Goal: Task Accomplishment & Management: Manage account settings

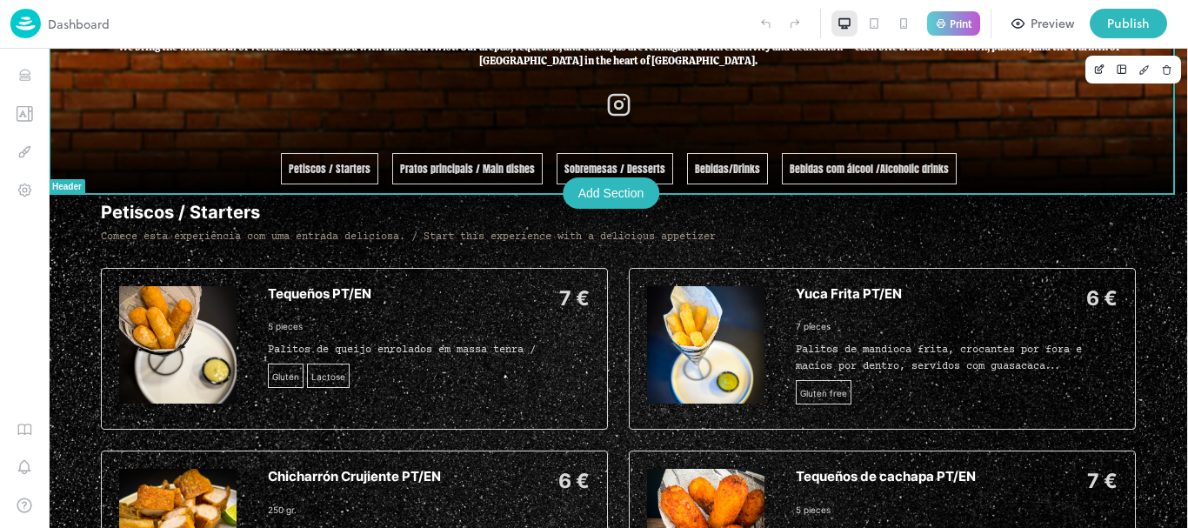
scroll to position [227, 0]
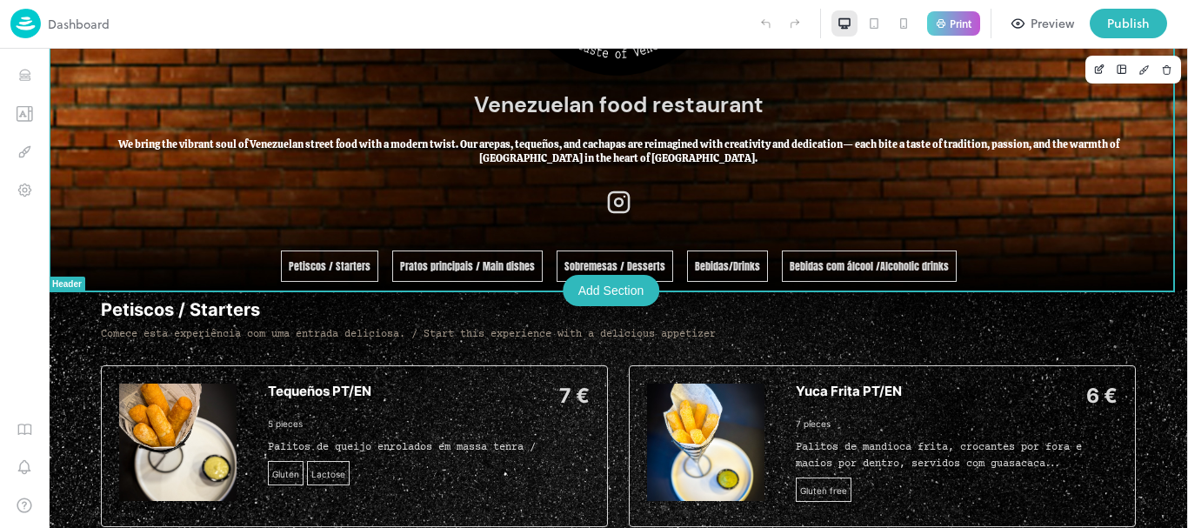
drag, startPoint x: 1182, startPoint y: 121, endPoint x: 1235, endPoint y: 156, distance: 63.9
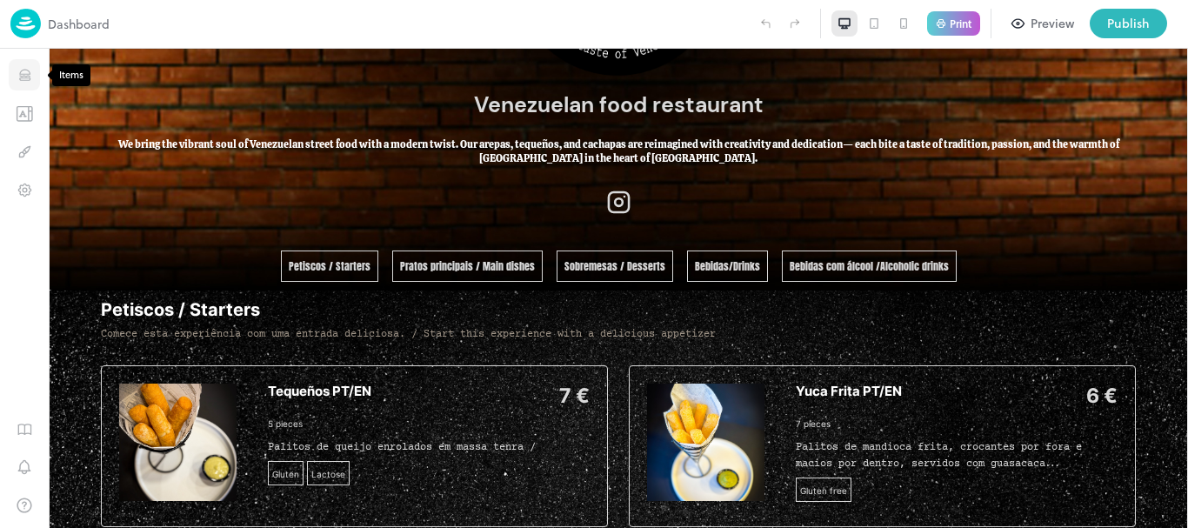
click at [27, 70] on icon "Items" at bounding box center [25, 75] width 17 height 17
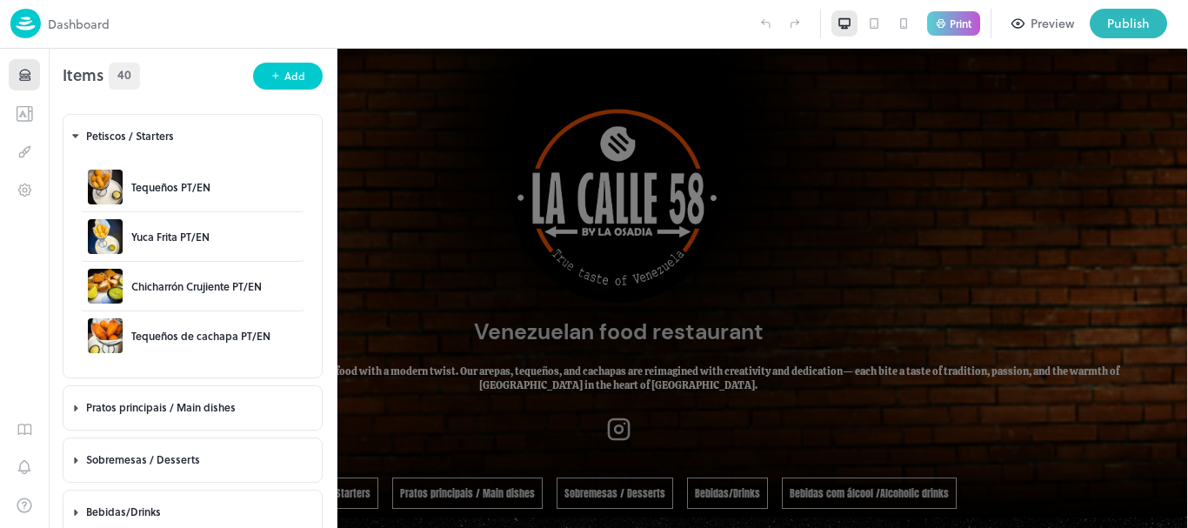
click at [860, 143] on div at bounding box center [594, 264] width 1188 height 528
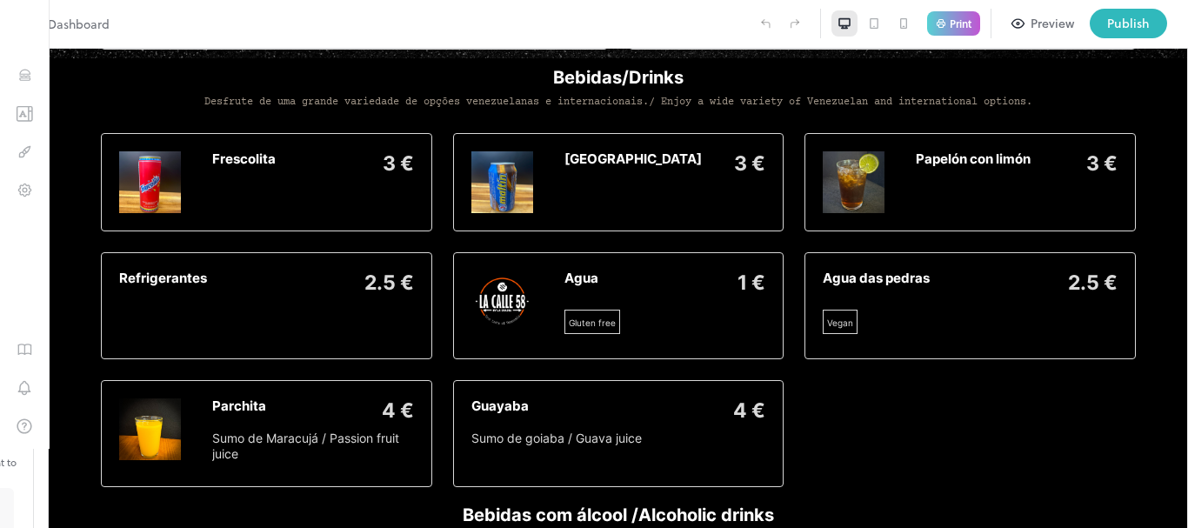
scroll to position [2767, 0]
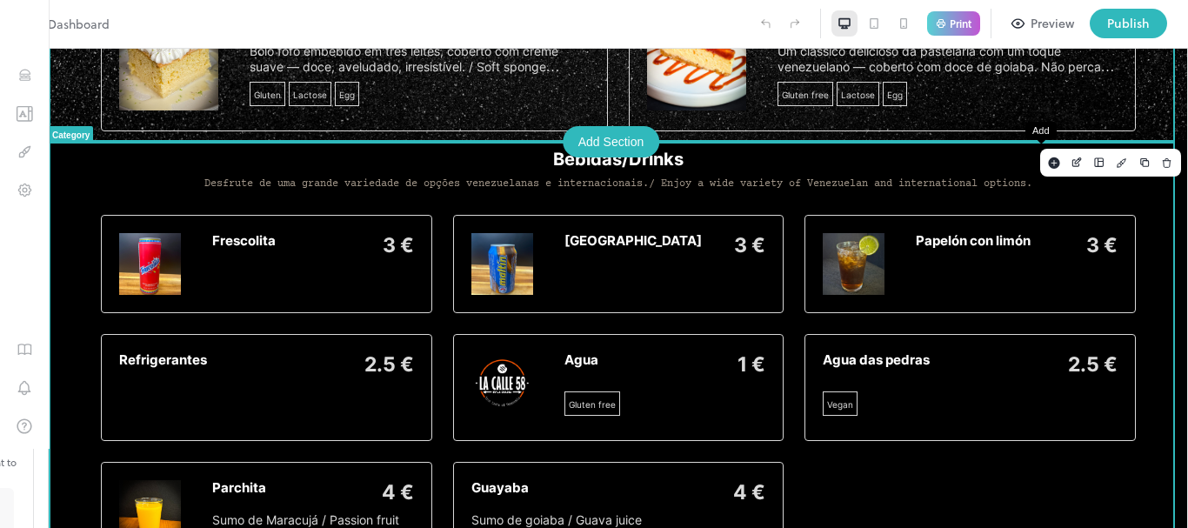
click at [1048, 161] on rect "Add" at bounding box center [1053, 162] width 11 height 11
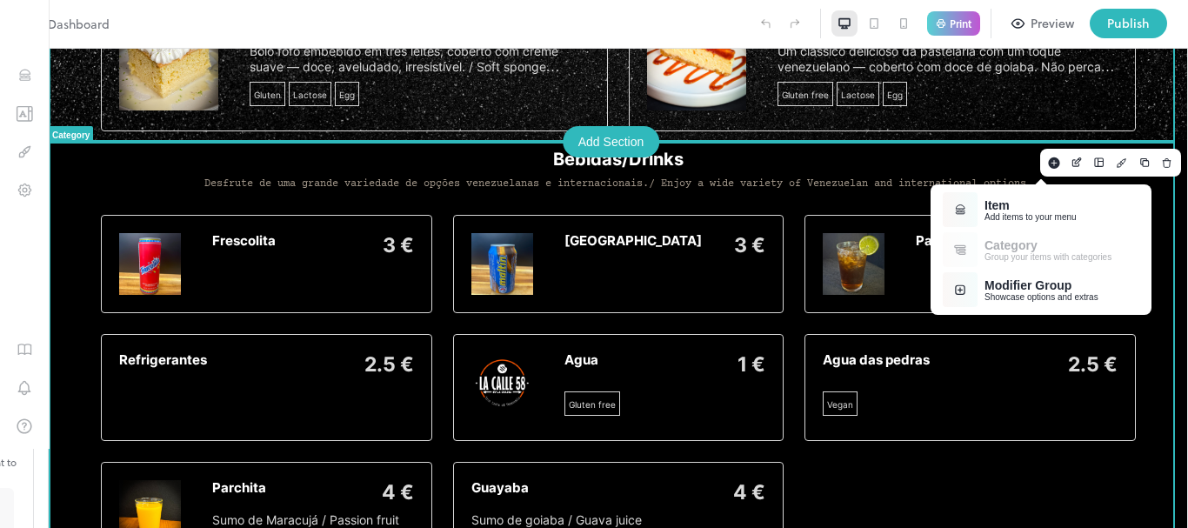
click at [991, 200] on div "Item" at bounding box center [1030, 205] width 92 height 14
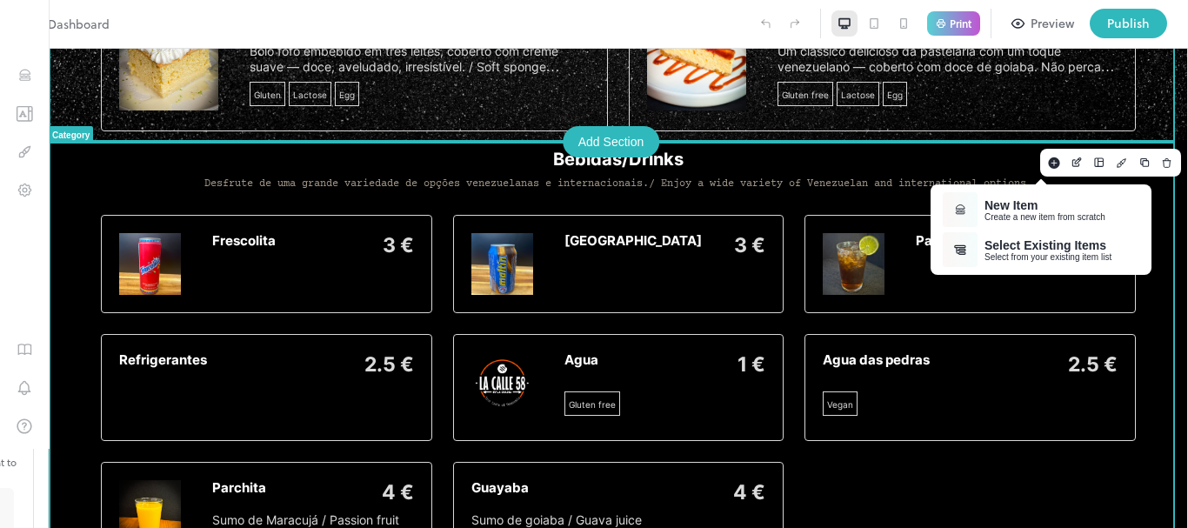
click at [991, 200] on div "New Item" at bounding box center [1044, 205] width 121 height 14
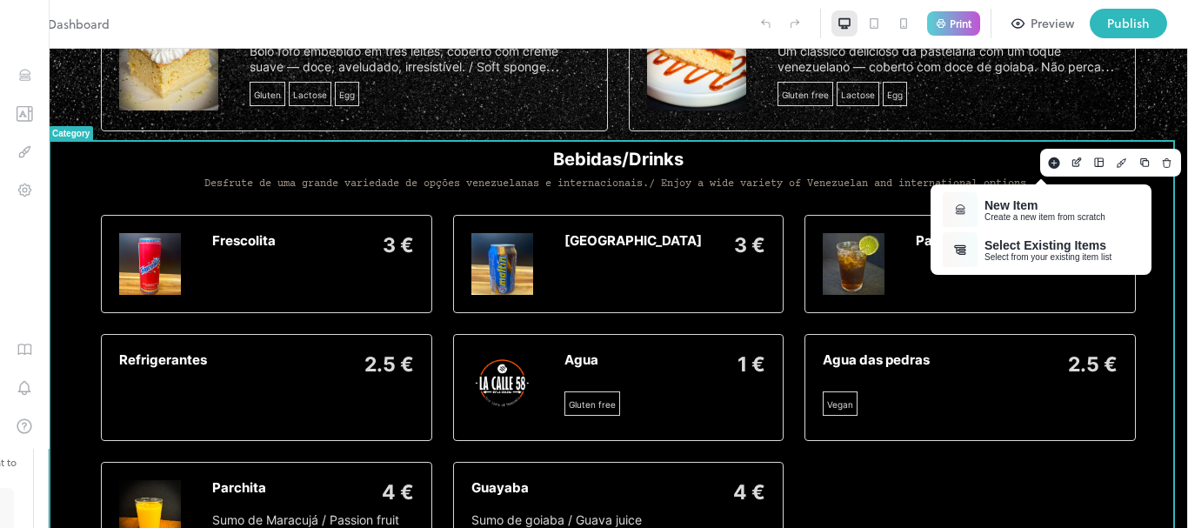
type input "**********"
paste textarea "**********"
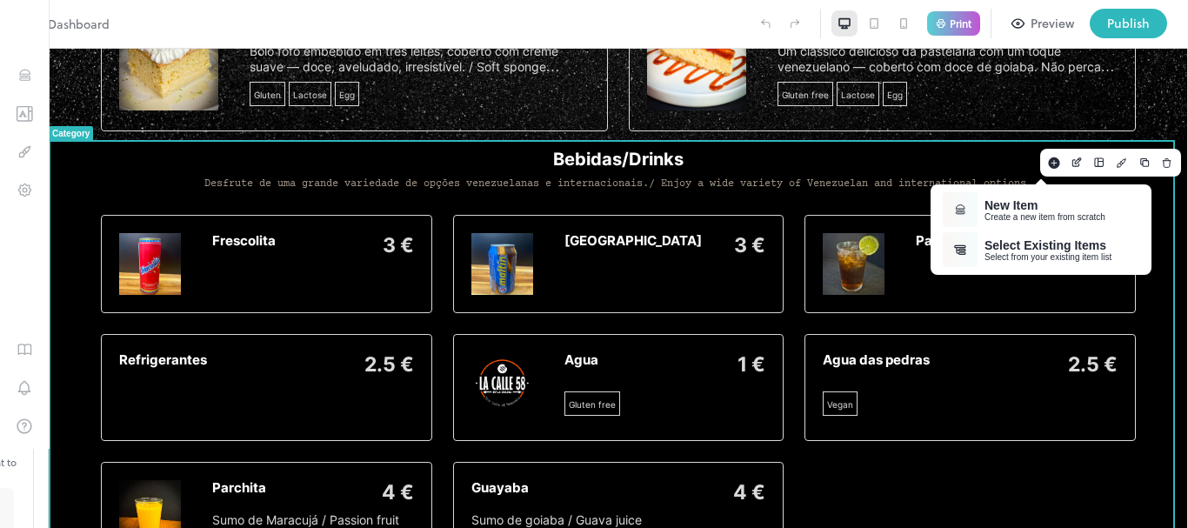
paste textarea "**********"
type textarea "**********"
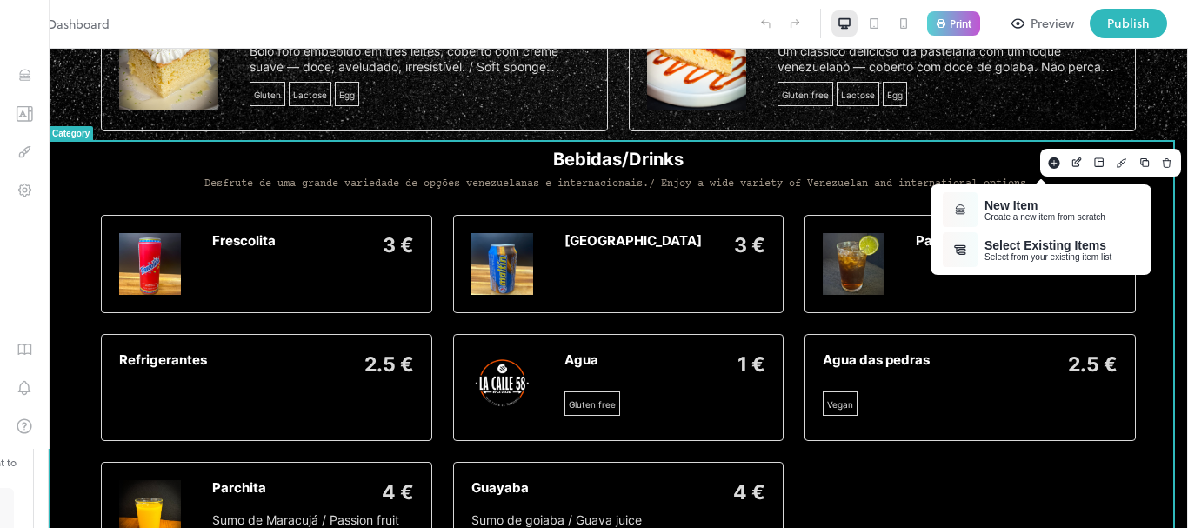
scroll to position [157, 0]
type input "*"
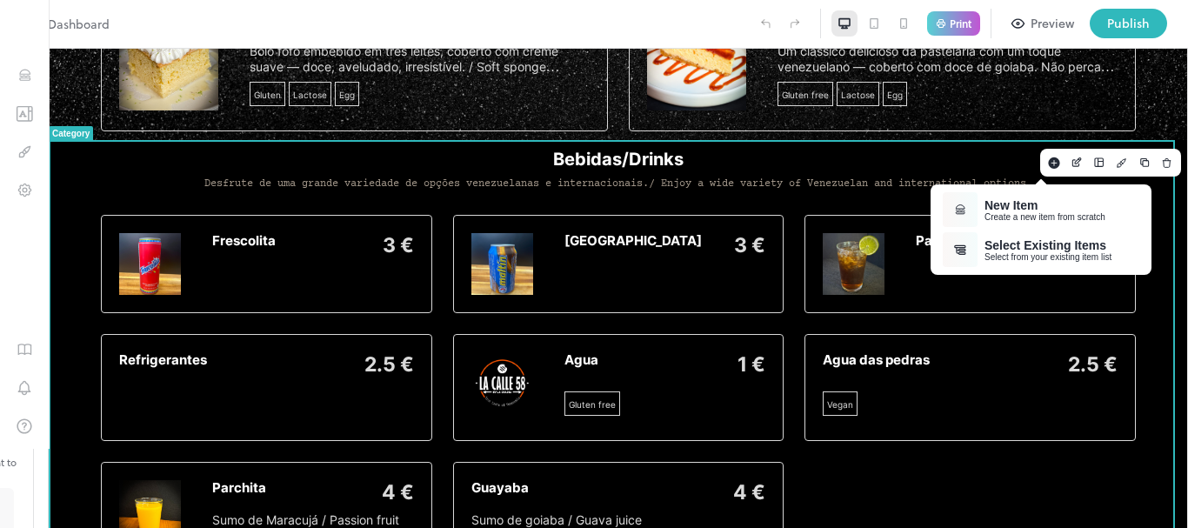
scroll to position [495, 0]
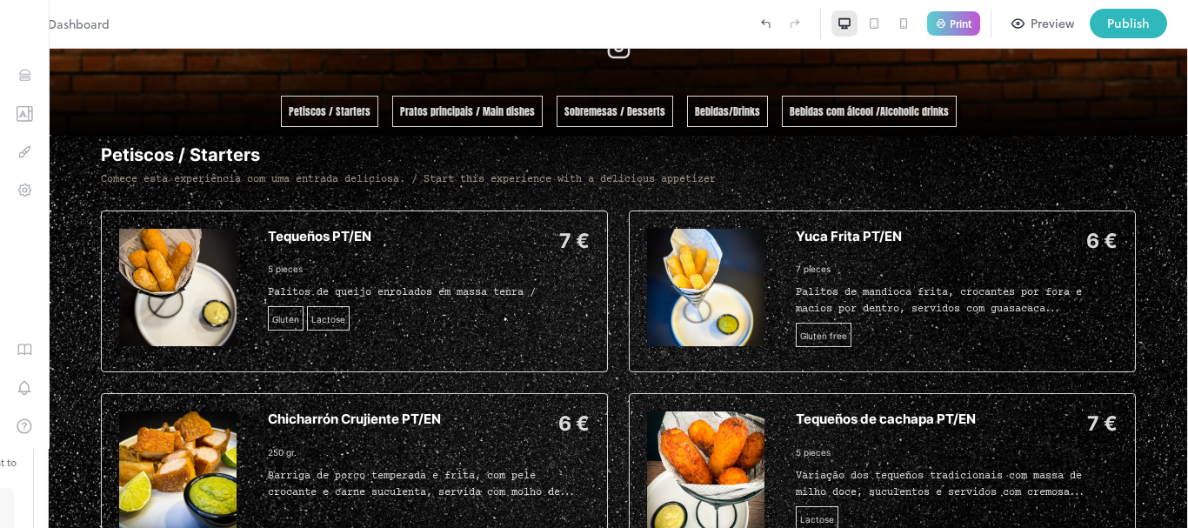
scroll to position [373, 0]
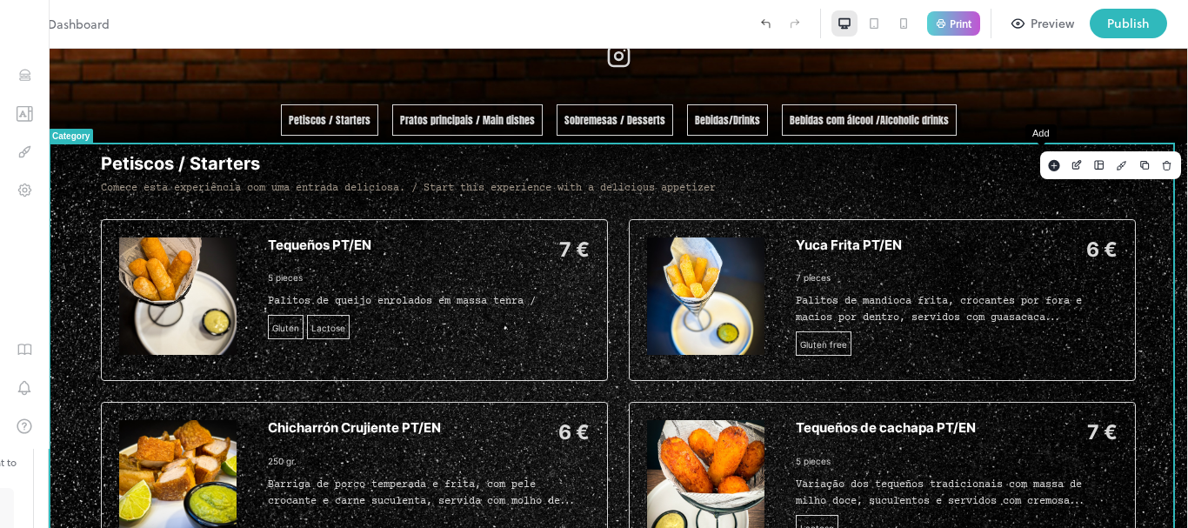
click at [1048, 169] on rect "Add" at bounding box center [1053, 165] width 11 height 11
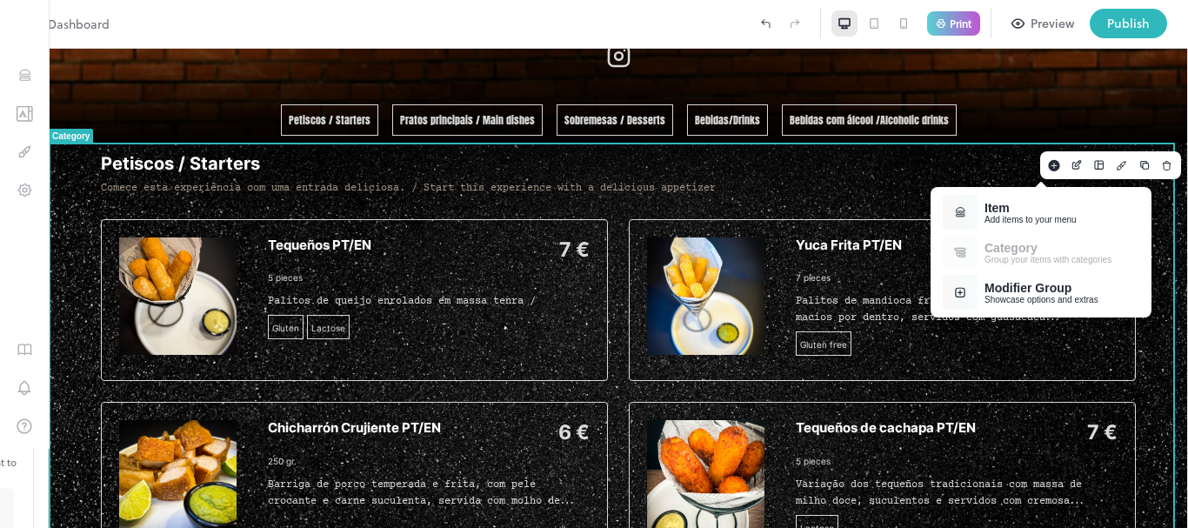
click at [1012, 215] on div "Add items to your menu" at bounding box center [1030, 220] width 92 height 10
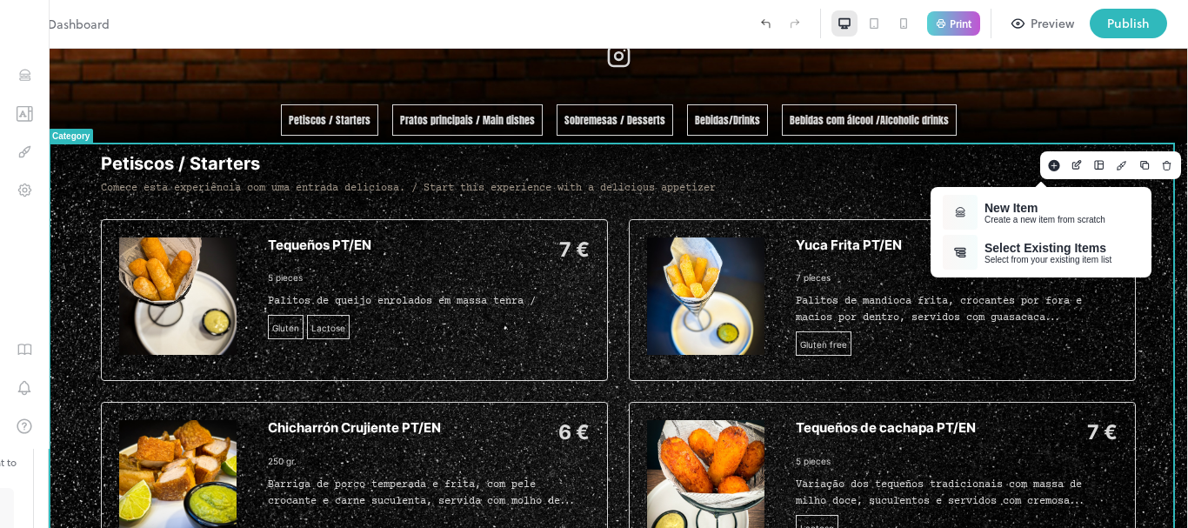
click at [1012, 215] on div "Create a new item from scratch" at bounding box center [1044, 220] width 121 height 10
type input "********"
type input "*"
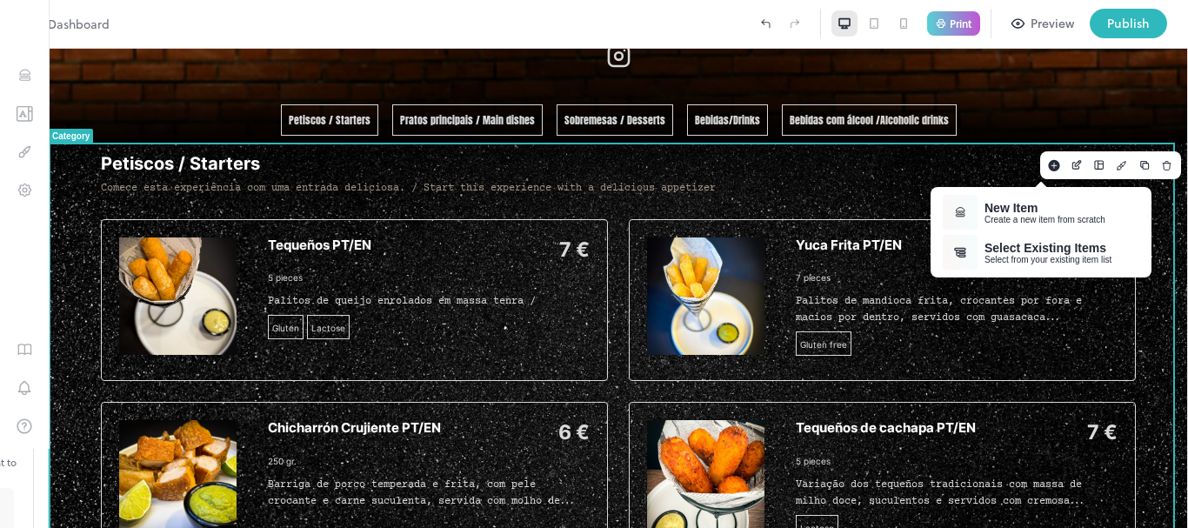
type input "**********"
paste textarea "**********"
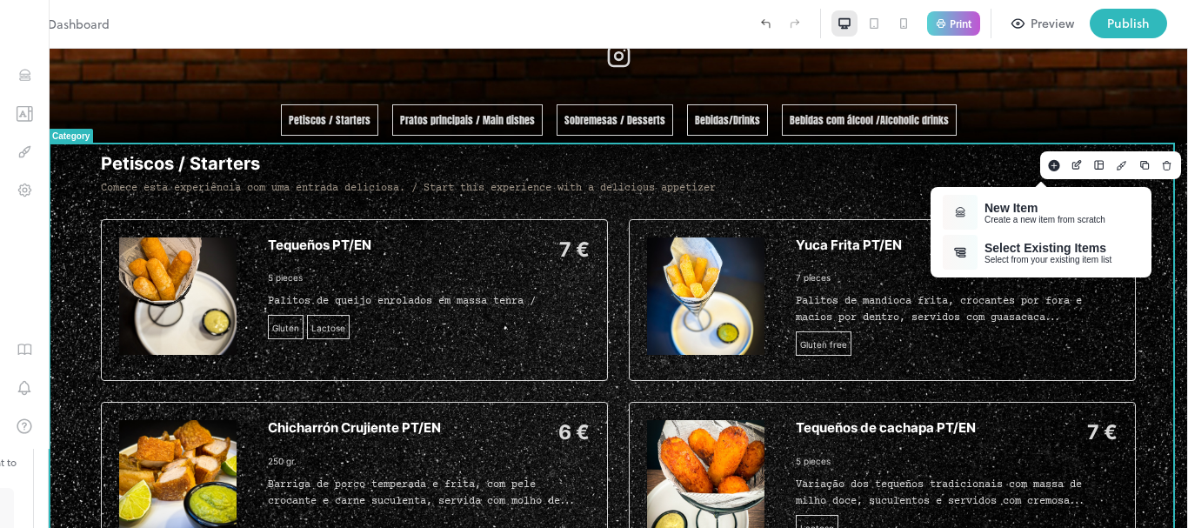
type textarea "**********"
type input "*"
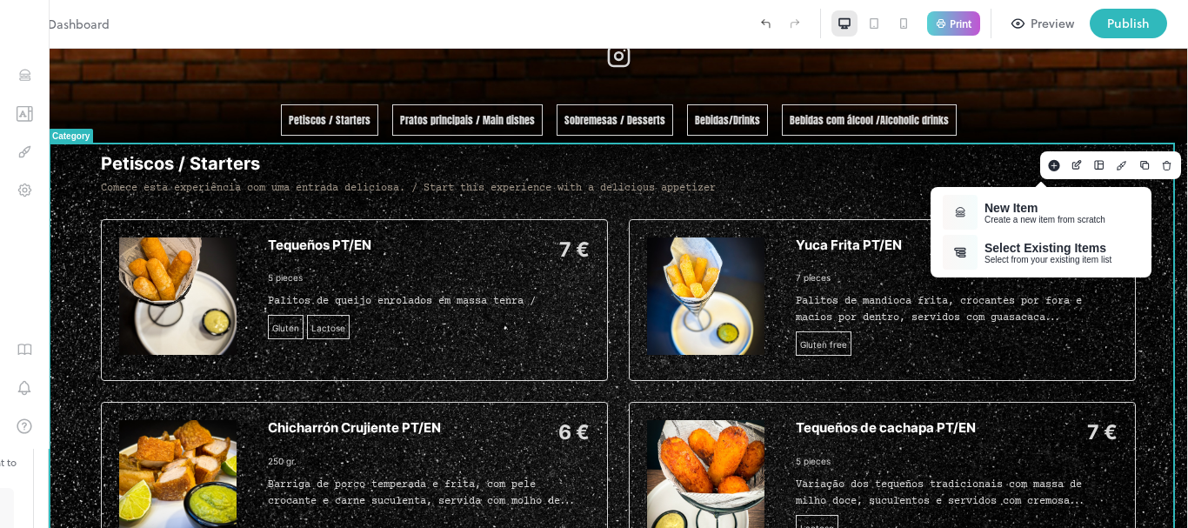
type input "*"
click at [440, 357] on li "Gluten free" at bounding box center [587, 361] width 455 height 18
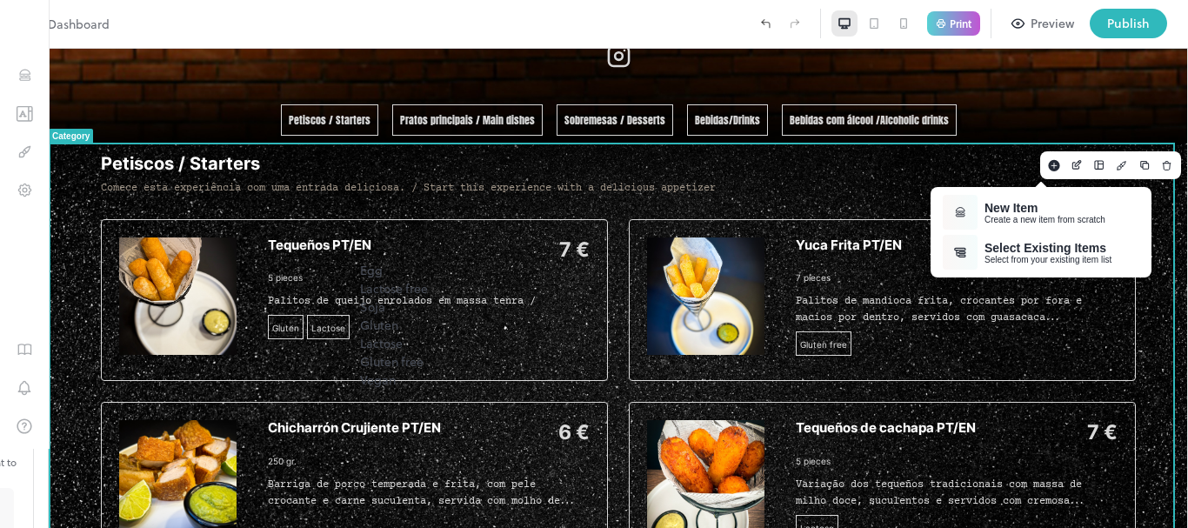
click at [403, 334] on li "Lactose" at bounding box center [587, 343] width 455 height 18
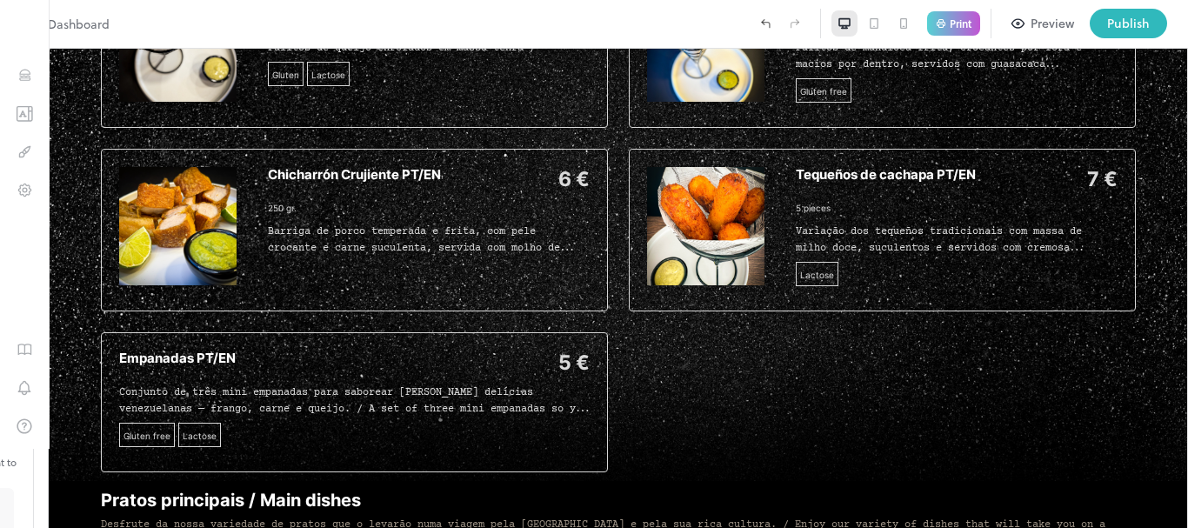
scroll to position [694, 0]
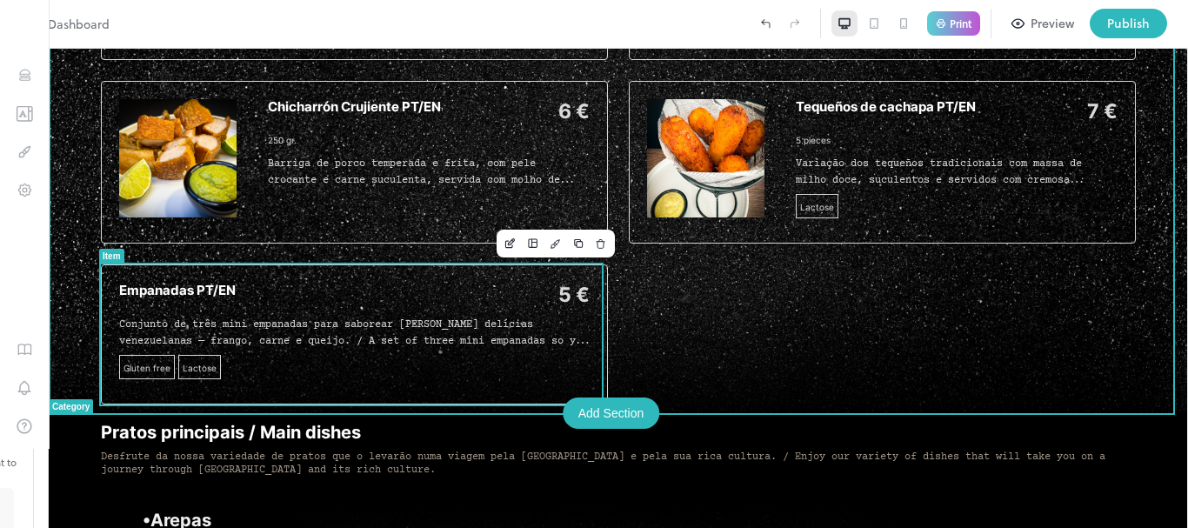
click at [413, 301] on div "5 €" at bounding box center [415, 295] width 350 height 25
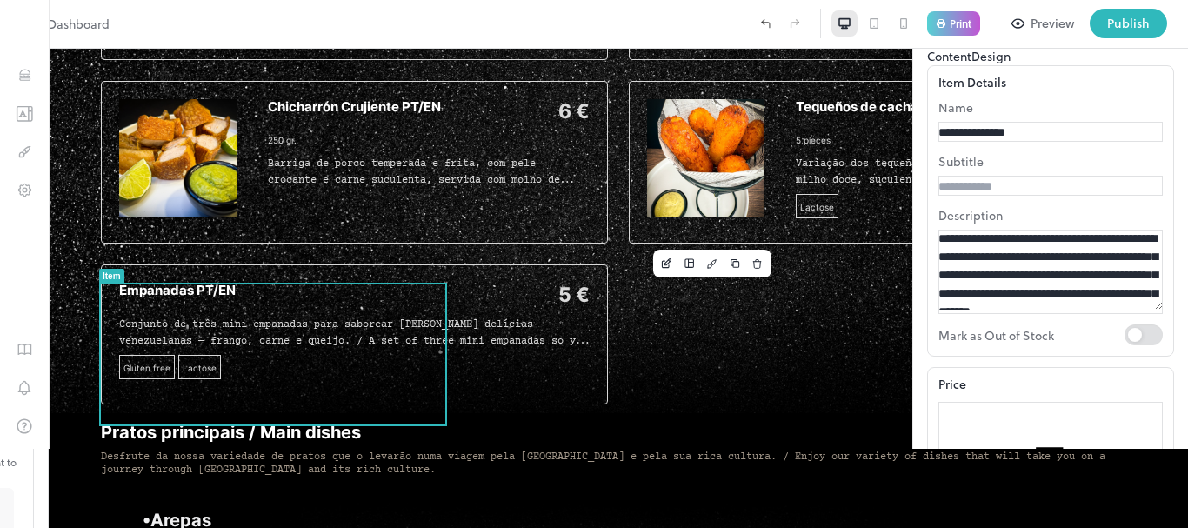
click at [938, 196] on input "text" at bounding box center [999, 186] width 122 height 18
type input "********"
click at [1068, 47] on div "Item" at bounding box center [1050, 31] width 247 height 31
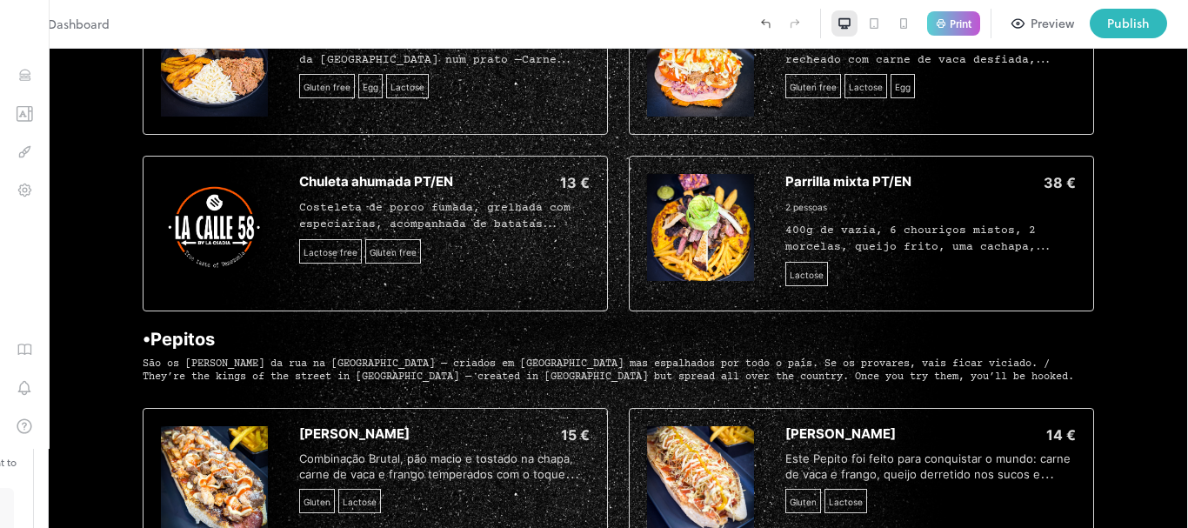
scroll to position [2178, 0]
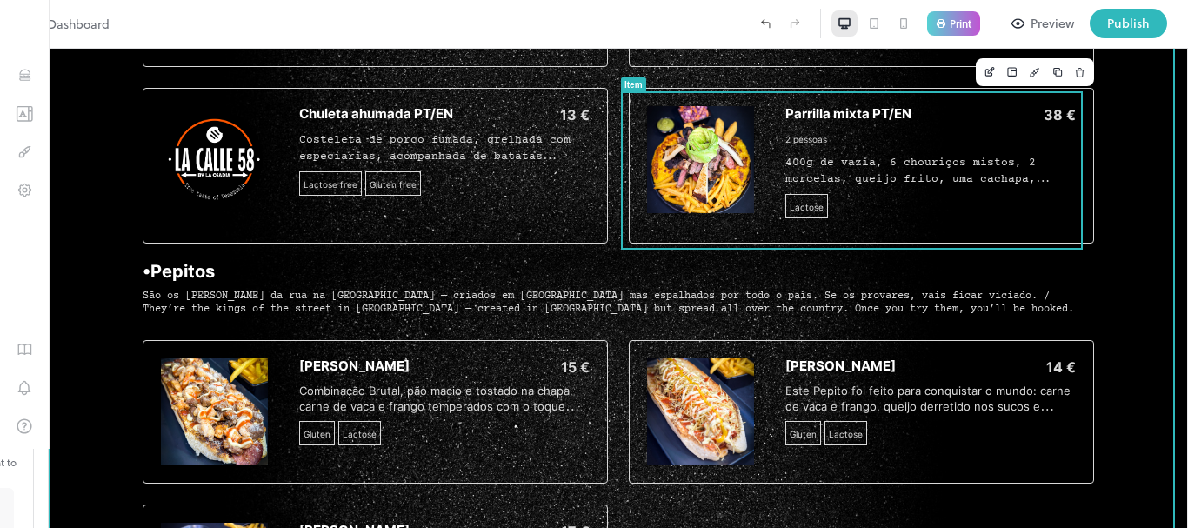
click at [954, 111] on div "38 €" at bounding box center [996, 114] width 160 height 17
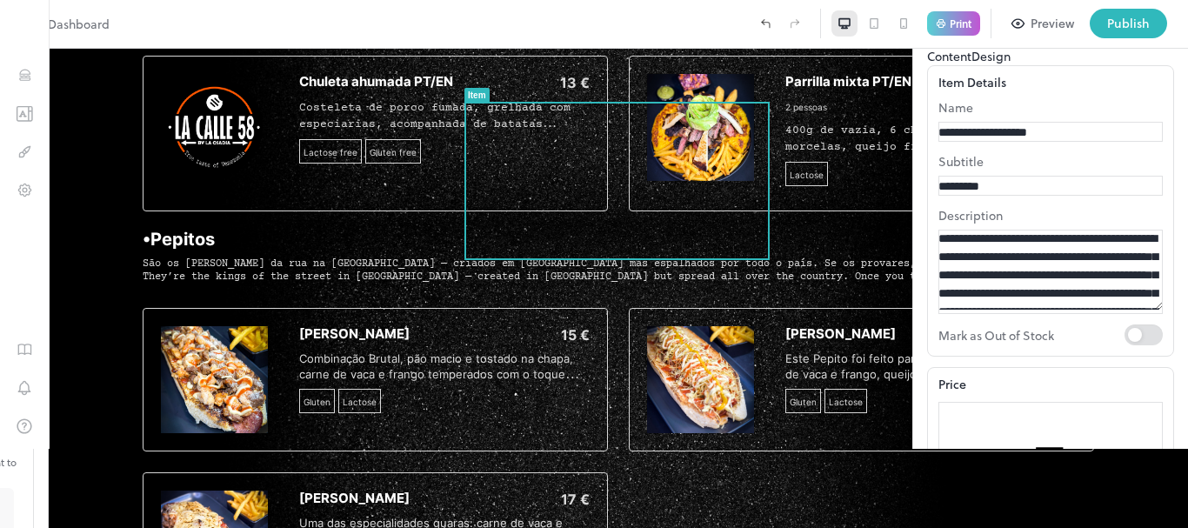
scroll to position [438, 0]
drag, startPoint x: 982, startPoint y: 427, endPoint x: 982, endPoint y: 389, distance: 38.3
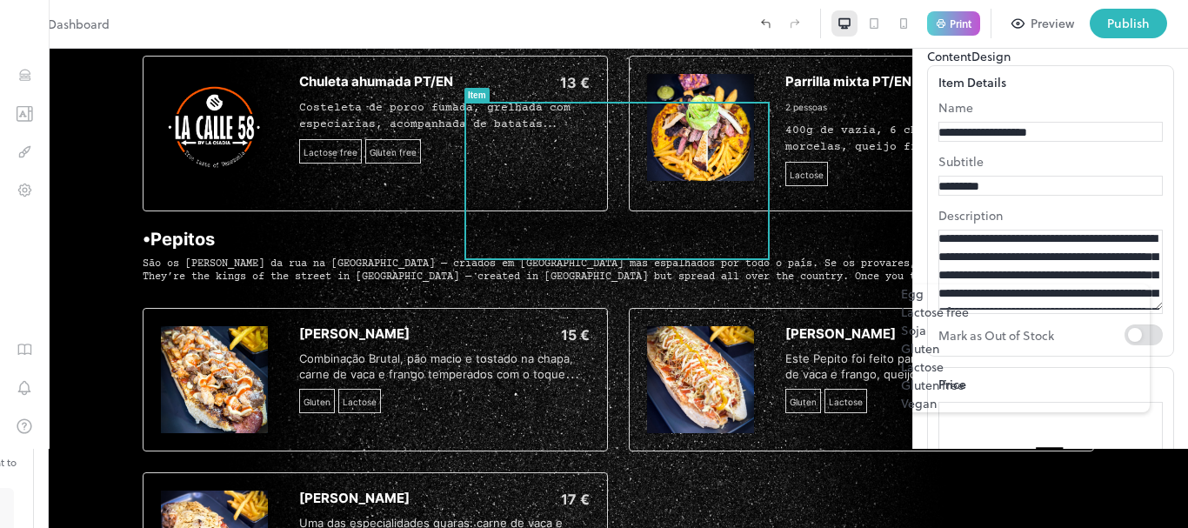
click at [949, 376] on li "Gluten free" at bounding box center [1025, 385] width 249 height 18
click at [951, 357] on li "Lactose" at bounding box center [1025, 366] width 249 height 18
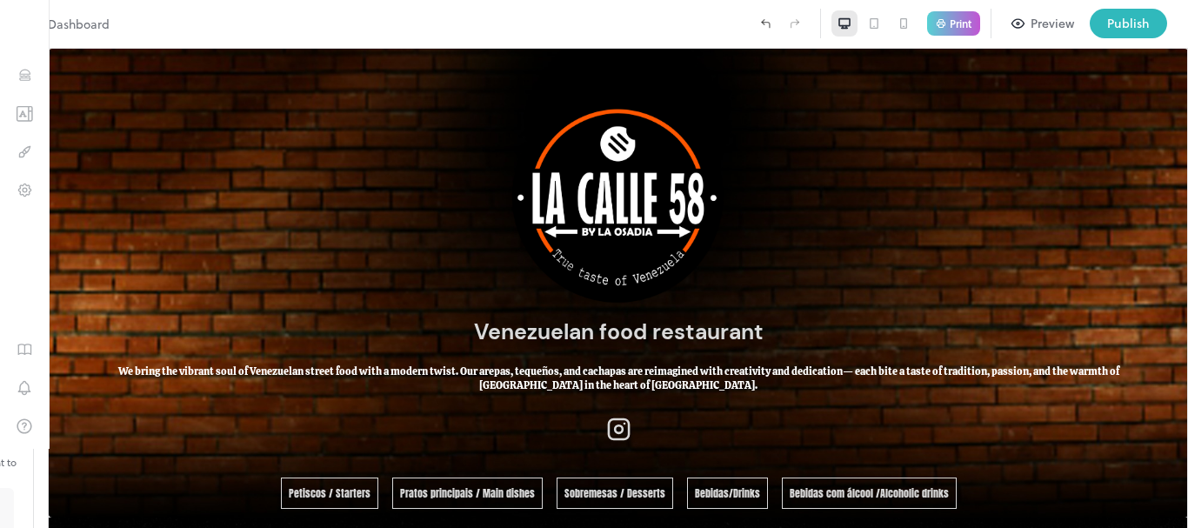
drag, startPoint x: 1179, startPoint y: 296, endPoint x: 1235, endPoint y: 71, distance: 232.2
click at [1130, 29] on div "Publish" at bounding box center [1128, 23] width 43 height 19
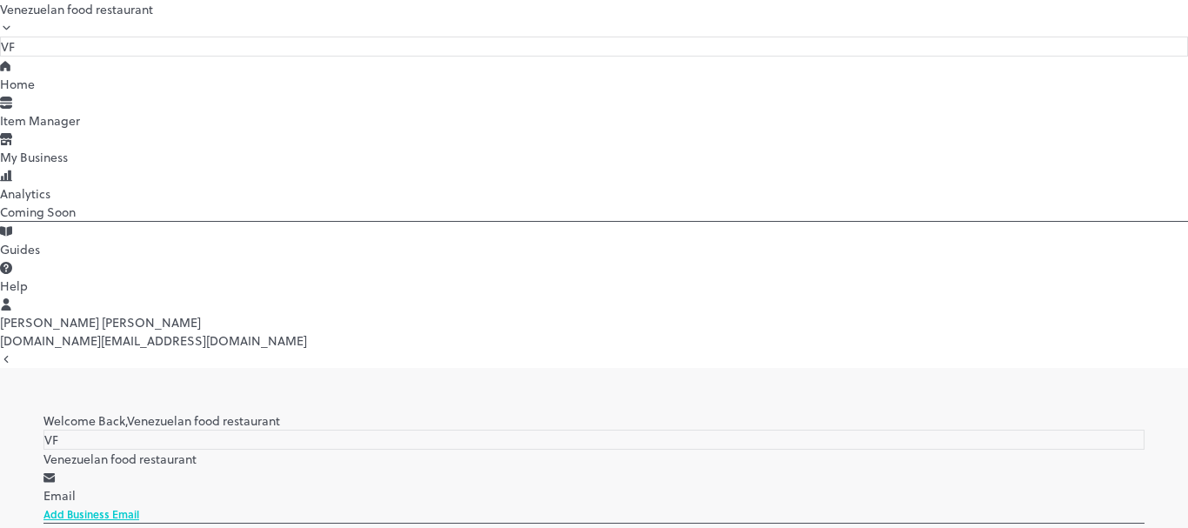
click at [139, 506] on link "Add Business Email" at bounding box center [91, 514] width 96 height 16
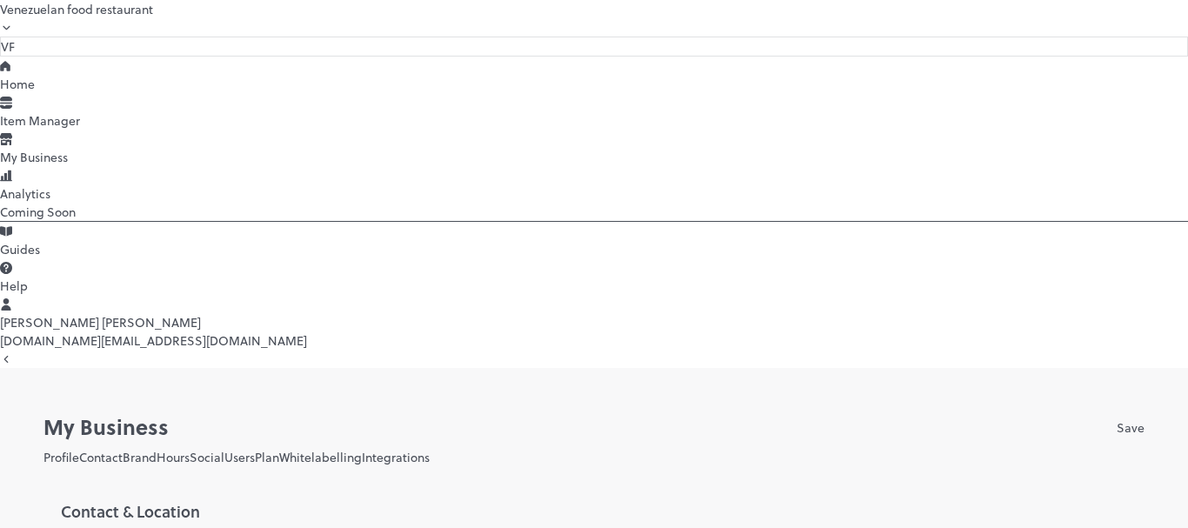
type input "**********"
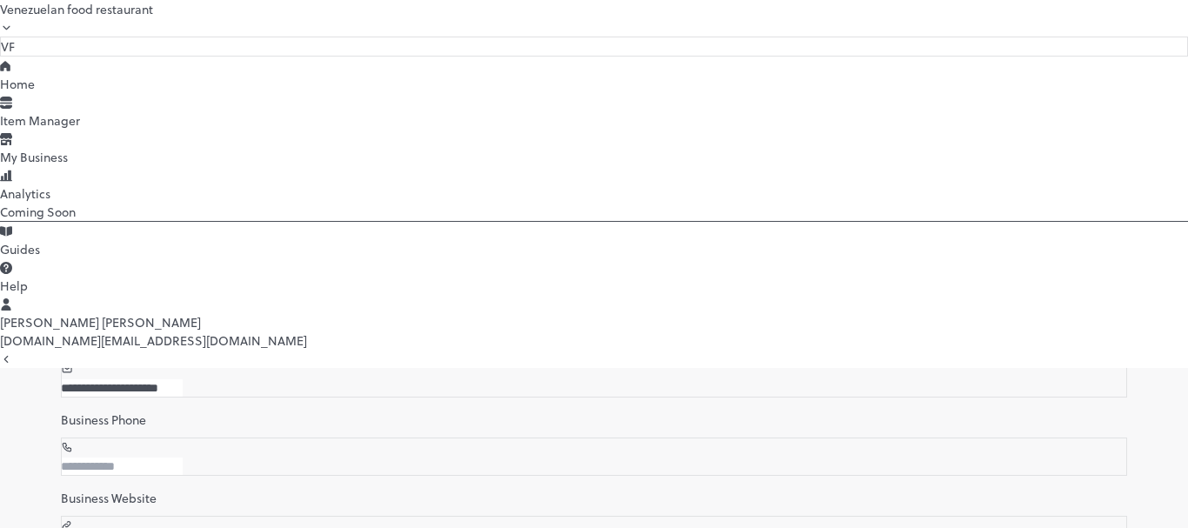
scroll to position [219, 0]
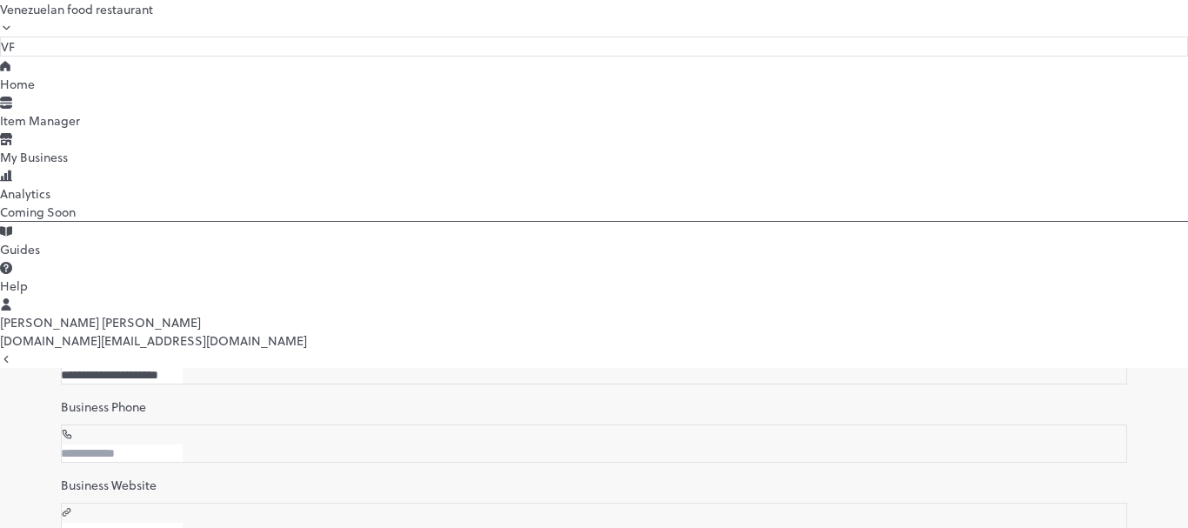
drag, startPoint x: 959, startPoint y: 376, endPoint x: 999, endPoint y: 386, distance: 41.3
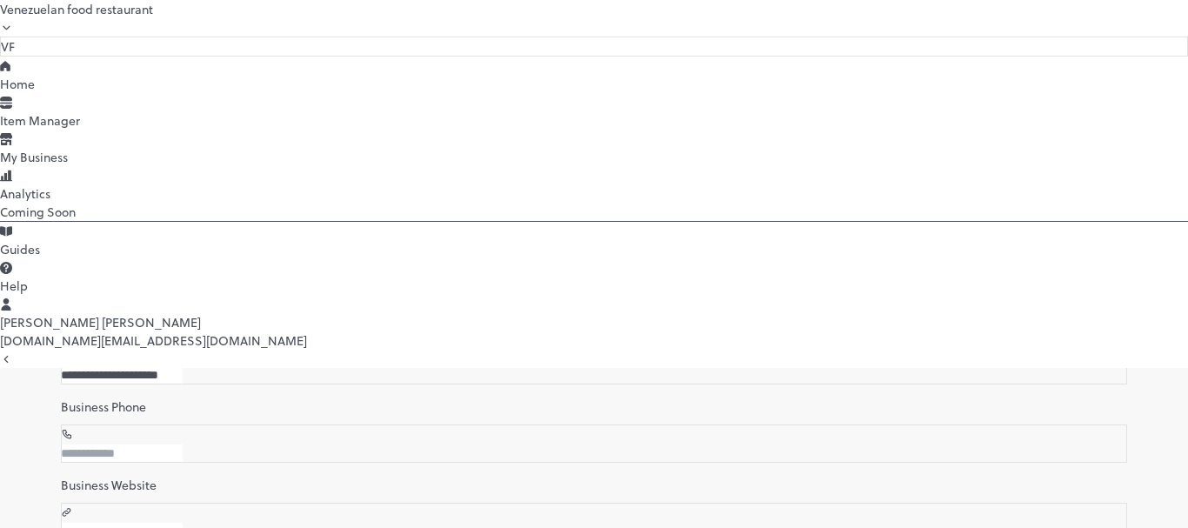
drag, startPoint x: 840, startPoint y: 351, endPoint x: 600, endPoint y: 268, distance: 254.1
drag, startPoint x: 801, startPoint y: 377, endPoint x: 803, endPoint y: 321, distance: 56.6
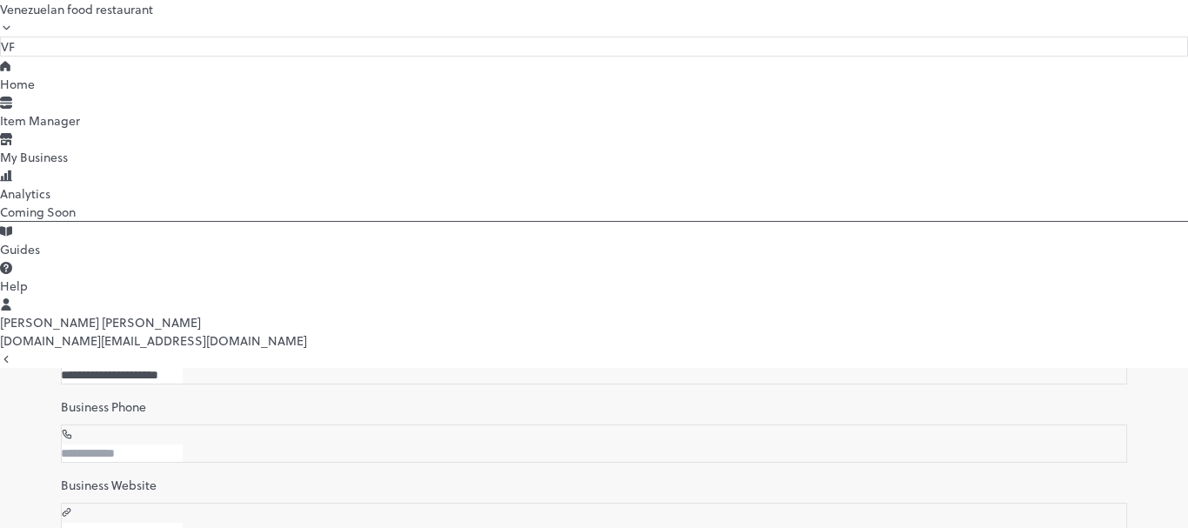
drag, startPoint x: 825, startPoint y: 329, endPoint x: 736, endPoint y: 421, distance: 127.9
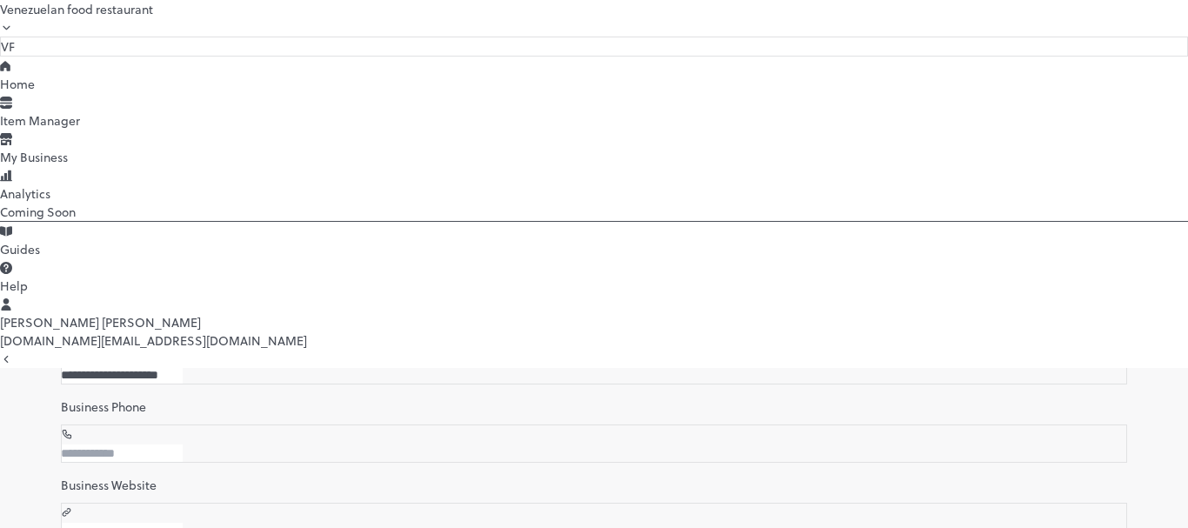
drag, startPoint x: 886, startPoint y: 295, endPoint x: 824, endPoint y: 360, distance: 89.8
drag, startPoint x: 854, startPoint y: 342, endPoint x: 654, endPoint y: 351, distance: 200.2
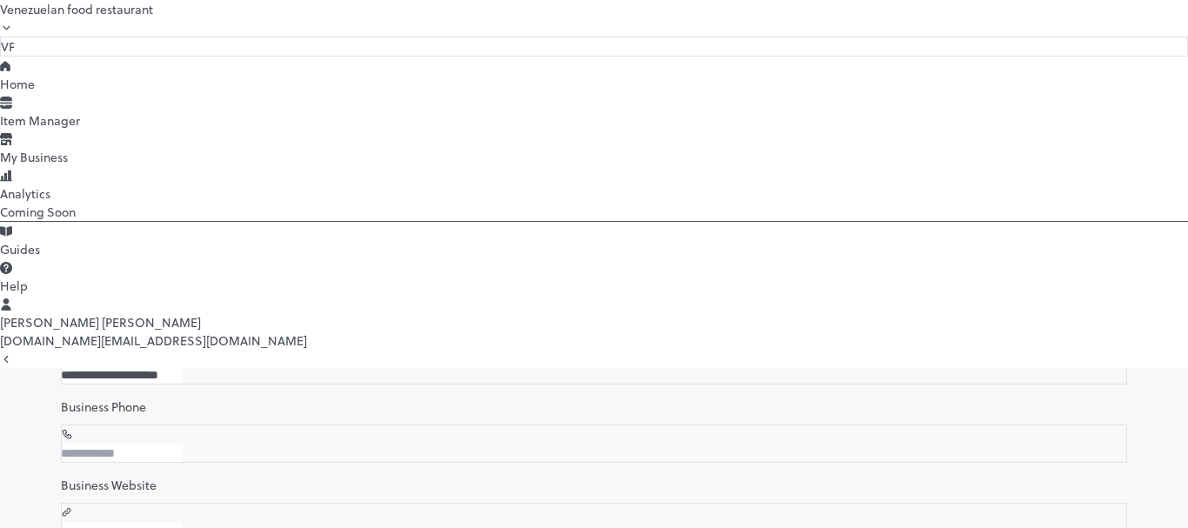
drag, startPoint x: 776, startPoint y: 349, endPoint x: 580, endPoint y: 378, distance: 197.8
drag, startPoint x: 612, startPoint y: 376, endPoint x: 575, endPoint y: 394, distance: 41.2
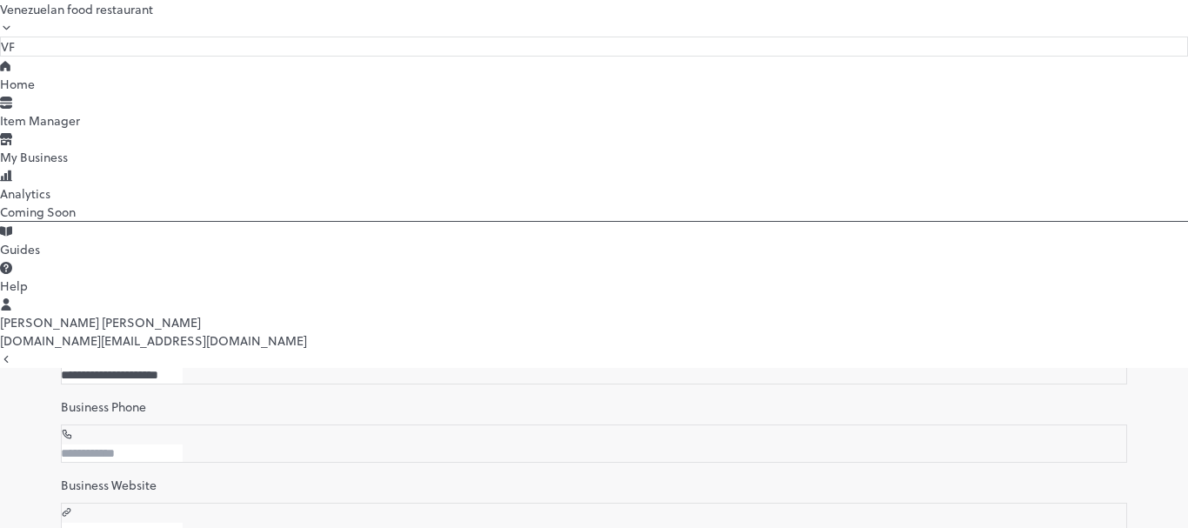
scroll to position [250, 0]
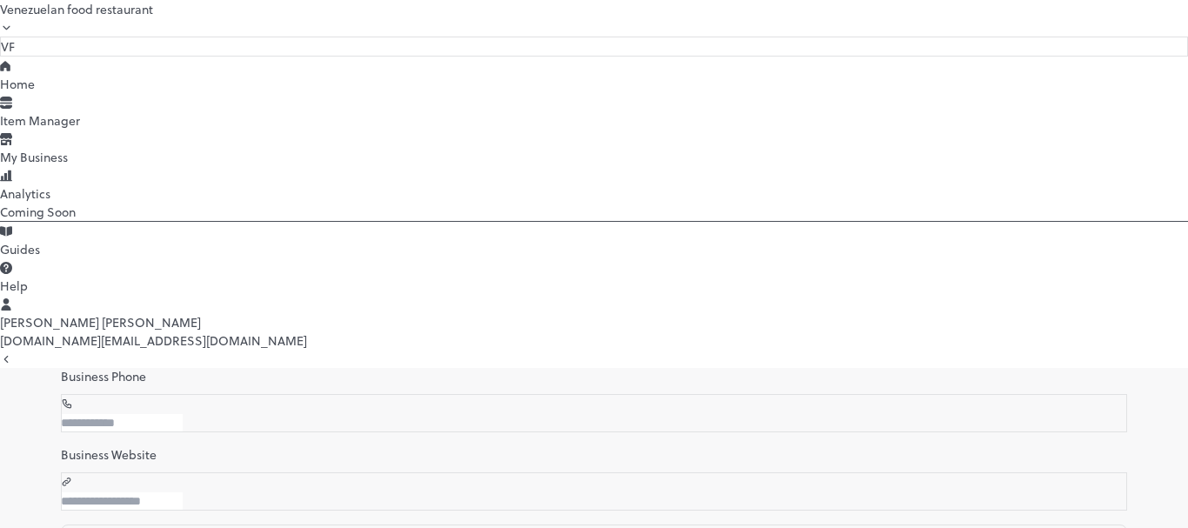
paste input
type input "**********"
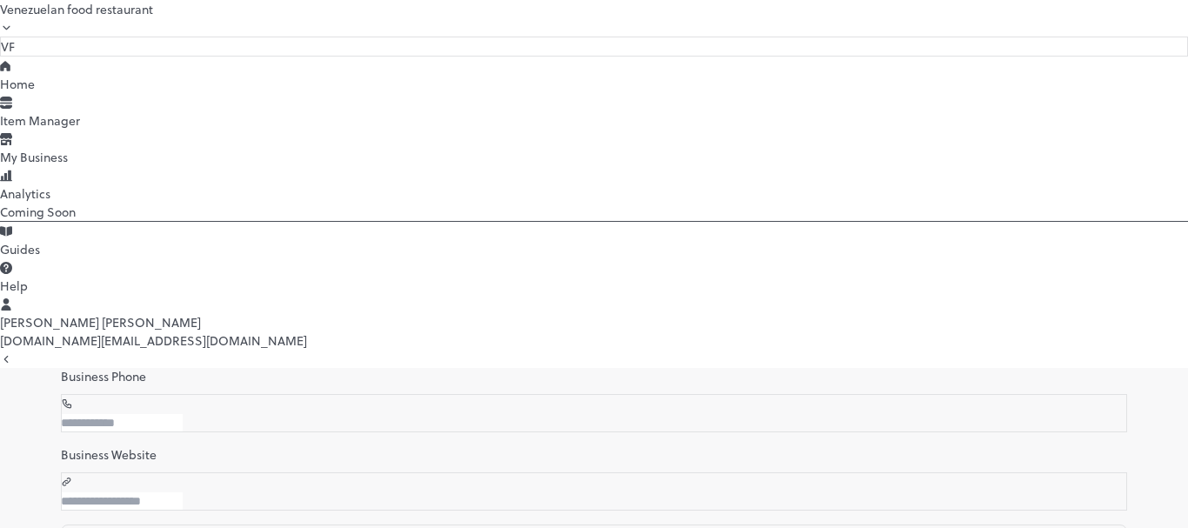
scroll to position [306, 0]
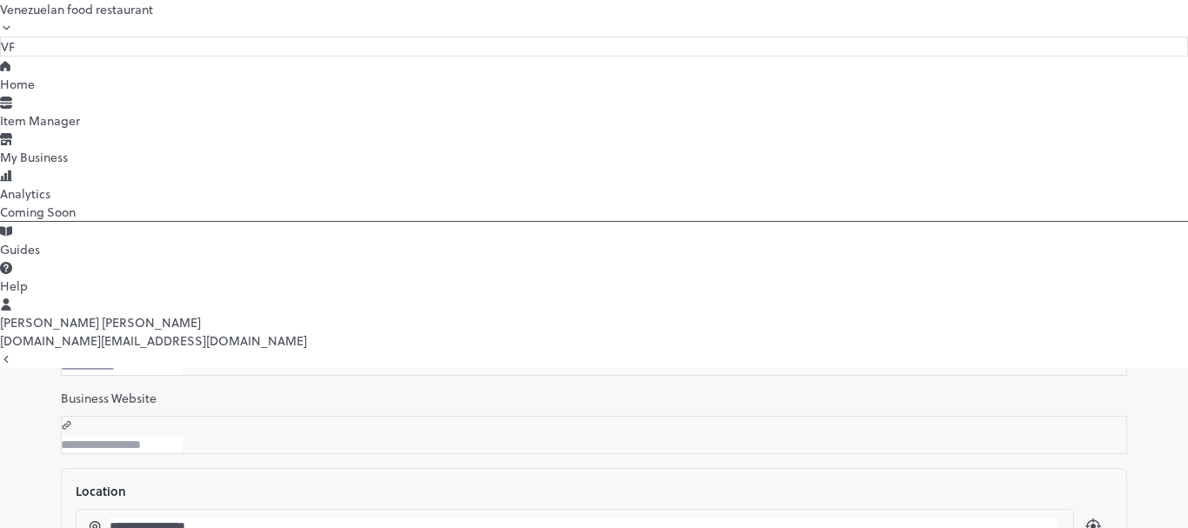
paste input "******"
type input "**********"
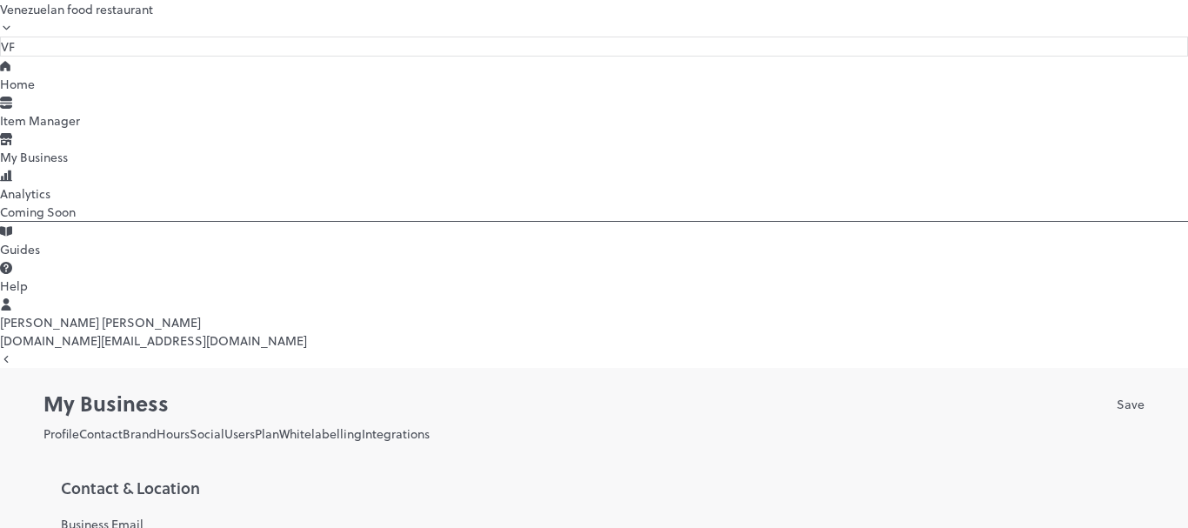
scroll to position [0, 0]
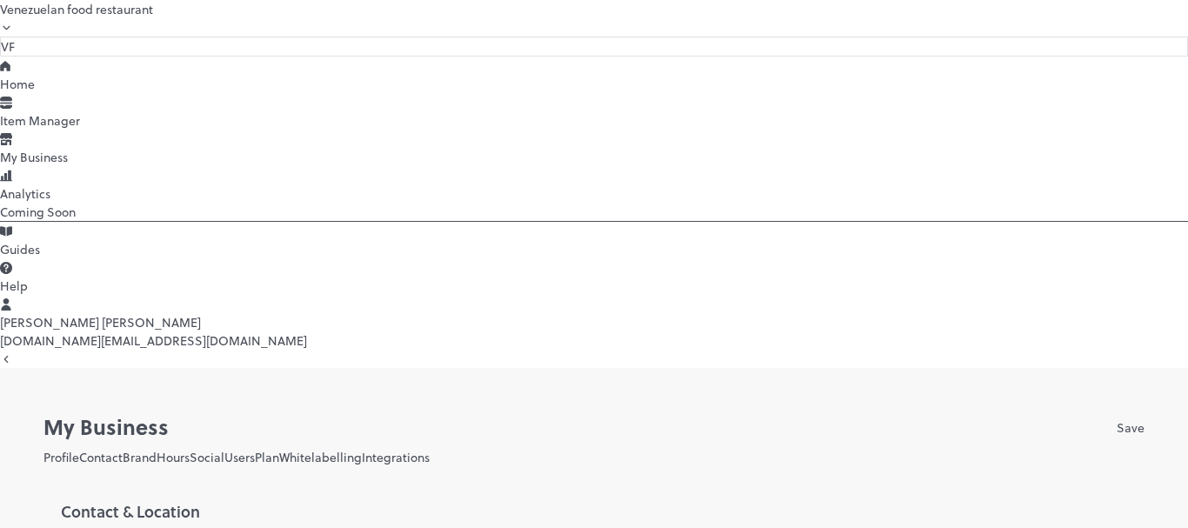
click at [156, 448] on button "Brand" at bounding box center [140, 457] width 34 height 18
click at [224, 448] on button "Social" at bounding box center [207, 457] width 35 height 18
click at [255, 448] on button "Users" at bounding box center [239, 457] width 30 height 18
click at [279, 448] on button "Plan" at bounding box center [267, 457] width 24 height 18
click at [362, 448] on button "Whitelabelling" at bounding box center [320, 457] width 83 height 18
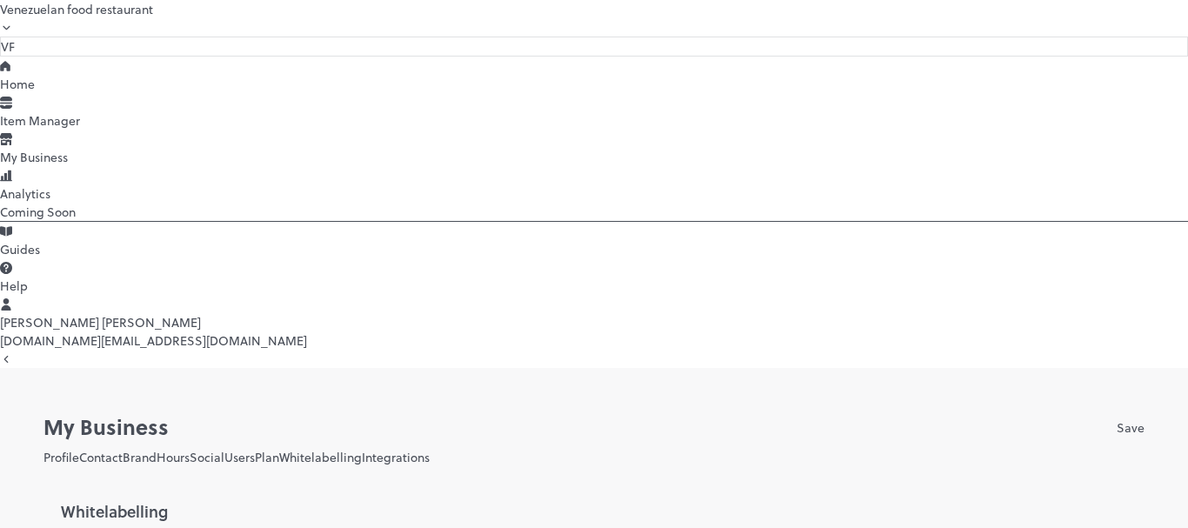
click at [279, 448] on button "Plan" at bounding box center [267, 457] width 24 height 18
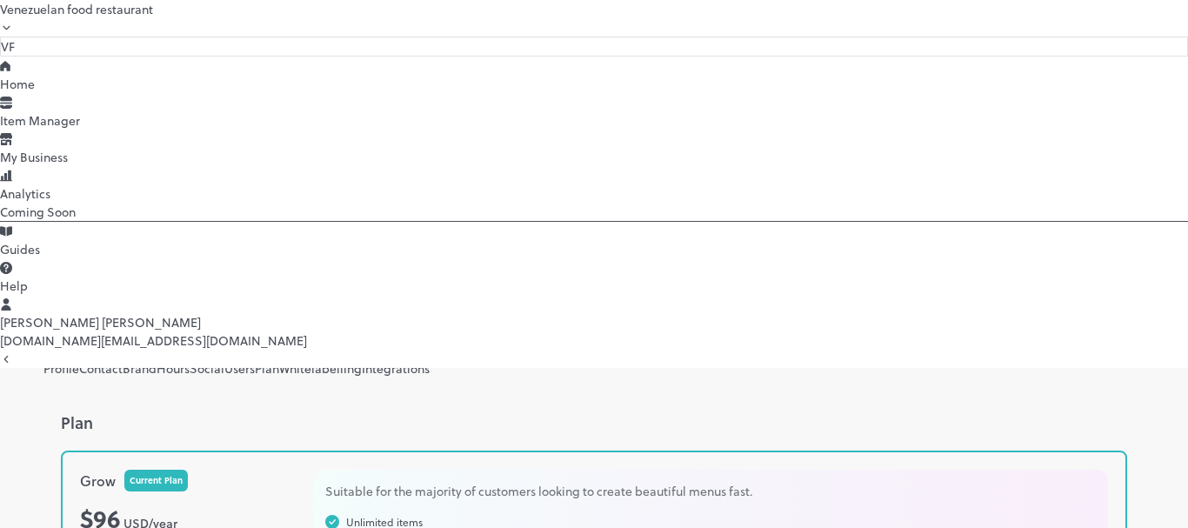
scroll to position [12, 0]
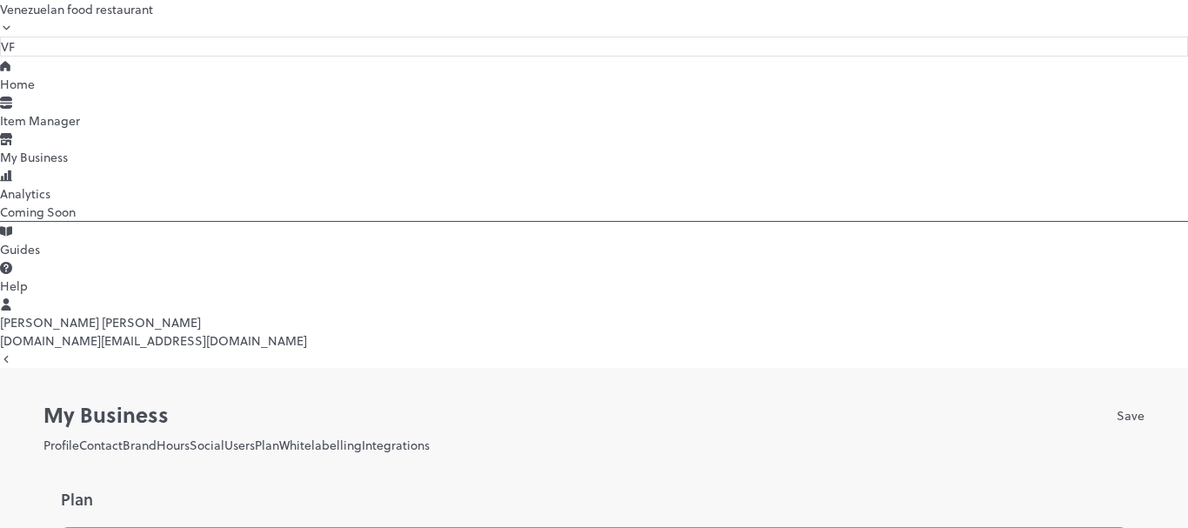
click at [362, 436] on button "Whitelabelling" at bounding box center [320, 445] width 83 height 18
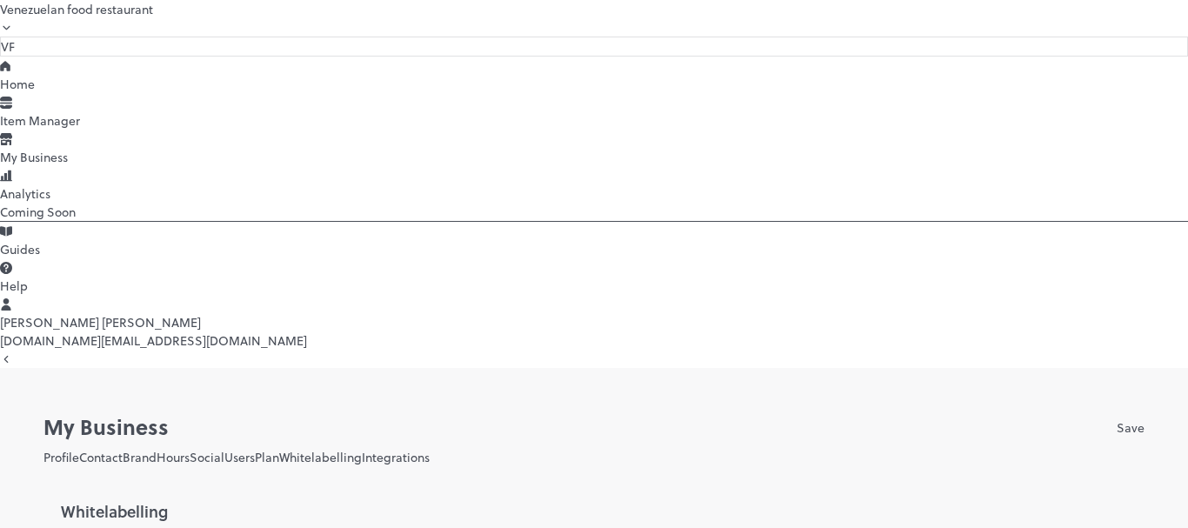
click at [429, 448] on button "Integrations" at bounding box center [396, 457] width 68 height 18
click at [279, 448] on button "Plan" at bounding box center [267, 457] width 24 height 18
click at [79, 448] on button "Profile" at bounding box center [61, 457] width 36 height 18
click at [76, 93] on div "Home" at bounding box center [594, 84] width 1188 height 18
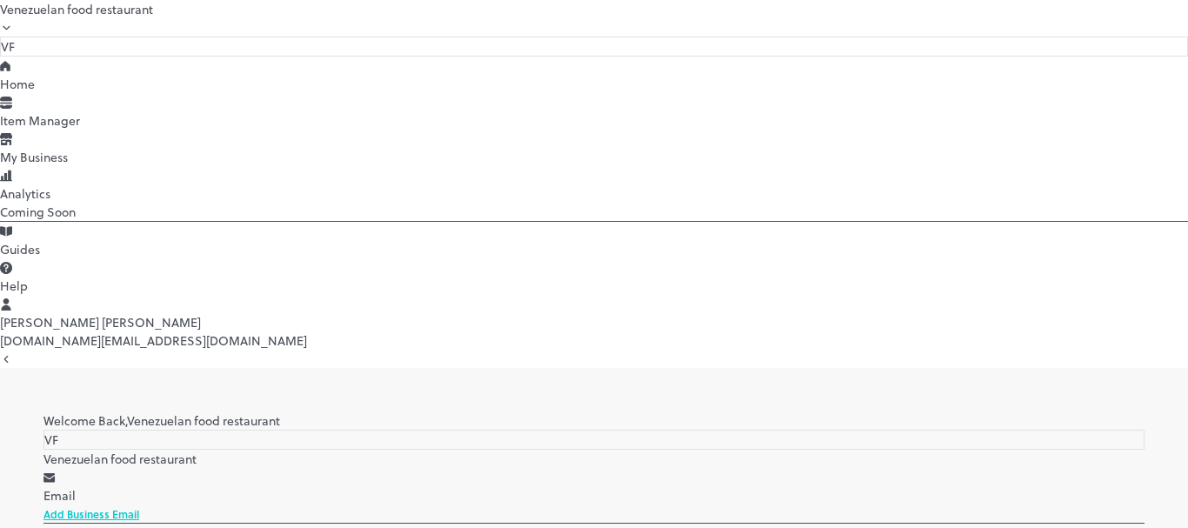
click at [166, 331] on div "José Enrique Rodrigues Figueroa" at bounding box center [594, 322] width 1188 height 18
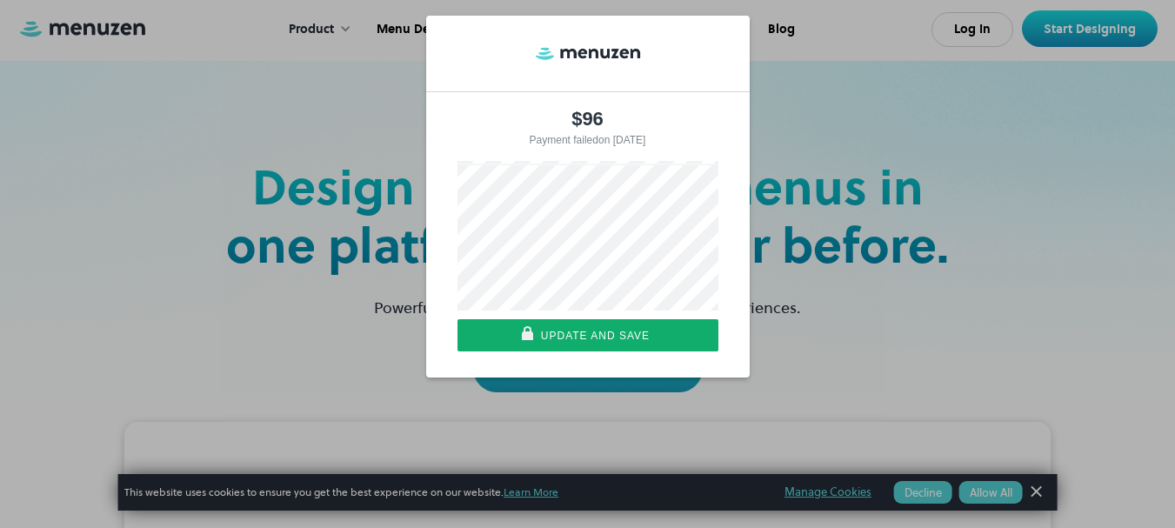
click at [310, 215] on div "$96 Payment failed on 10/15/2025 Or pay with card Update and save" at bounding box center [587, 196] width 1175 height 413
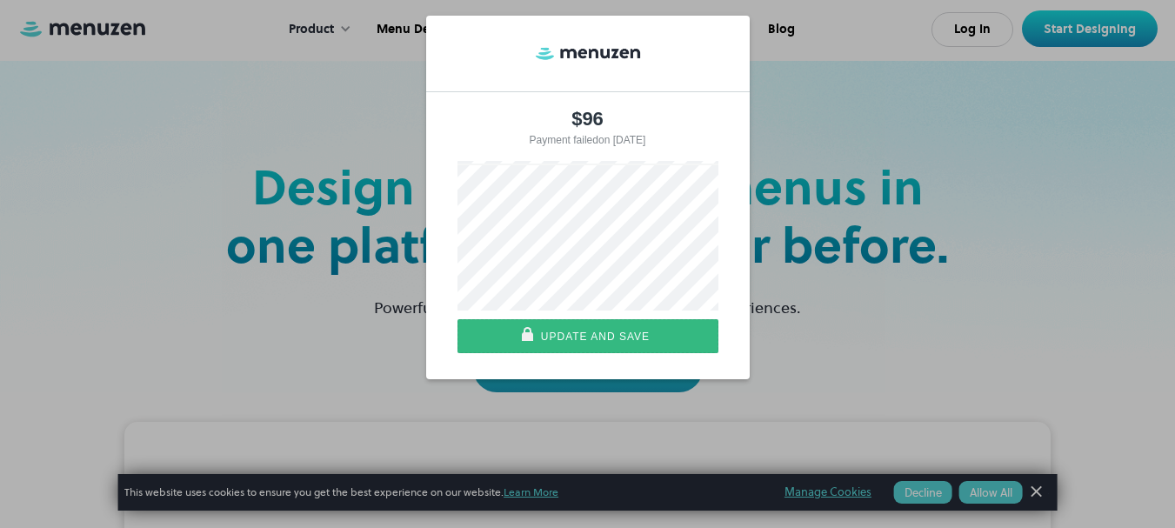
click at [651, 339] on div "Update and save" at bounding box center [587, 336] width 249 height 32
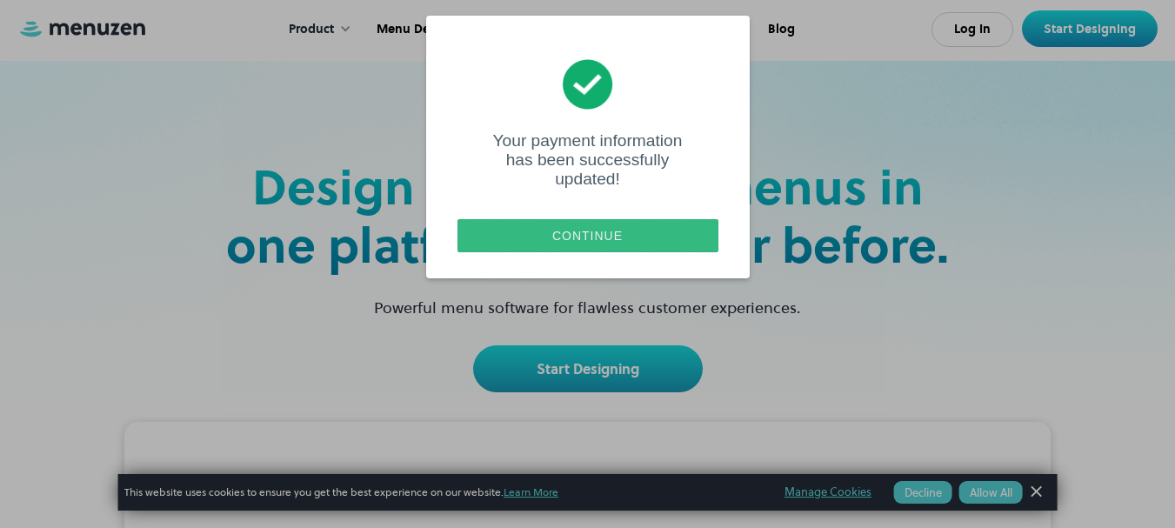
click at [589, 230] on div "Continue" at bounding box center [587, 235] width 249 height 31
